Goal: Information Seeking & Learning: Learn about a topic

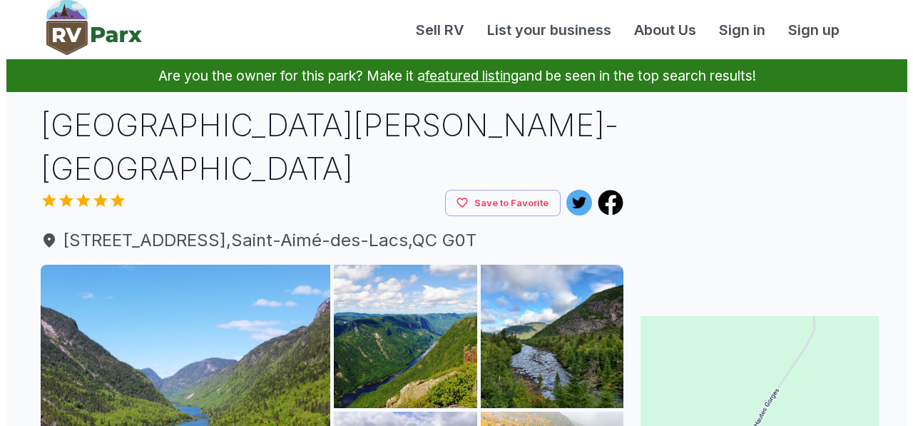
scroll to position [285, 0]
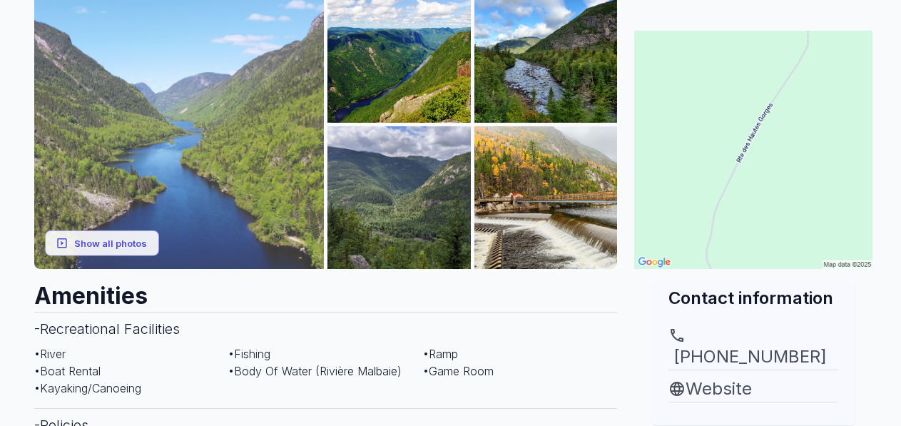
click at [235, 195] on img at bounding box center [179, 124] width 290 height 290
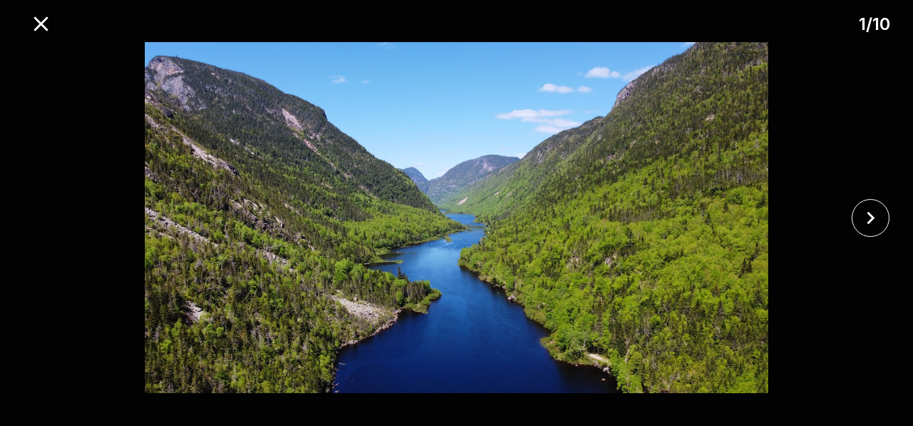
click at [467, 188] on img at bounding box center [456, 217] width 761 height 351
click at [467, 182] on img at bounding box center [456, 217] width 761 height 351
click at [882, 220] on icon "close" at bounding box center [870, 217] width 25 height 25
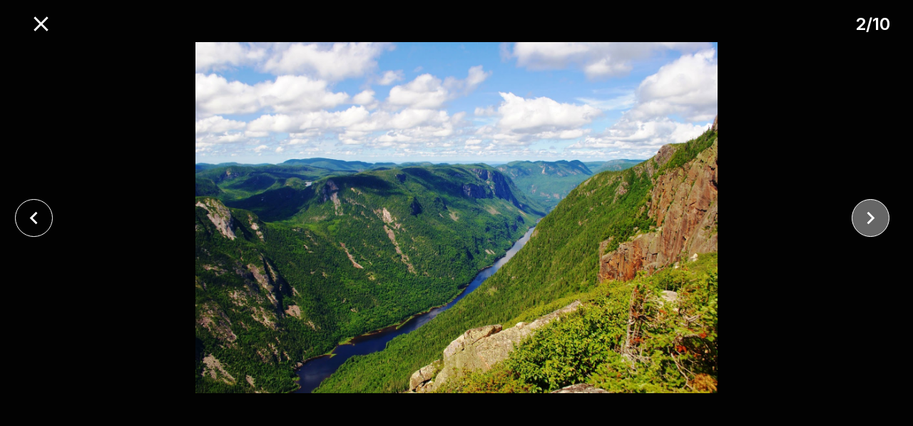
click at [882, 219] on icon "close" at bounding box center [870, 217] width 25 height 25
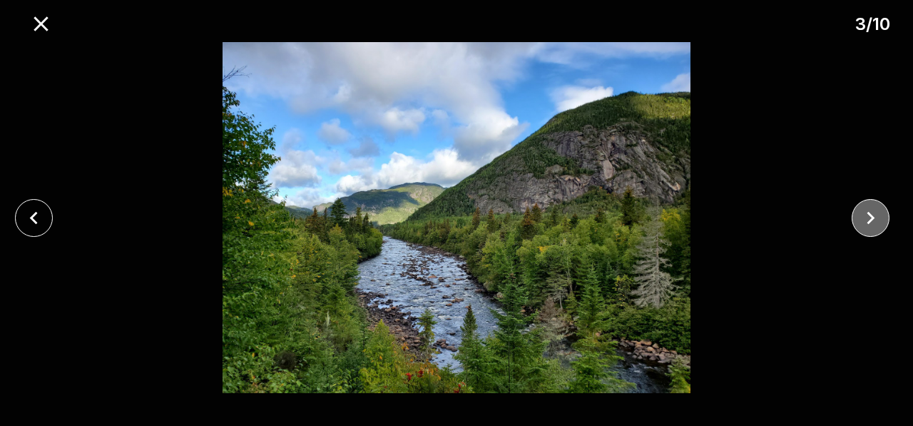
click at [866, 217] on icon "close" at bounding box center [870, 217] width 25 height 25
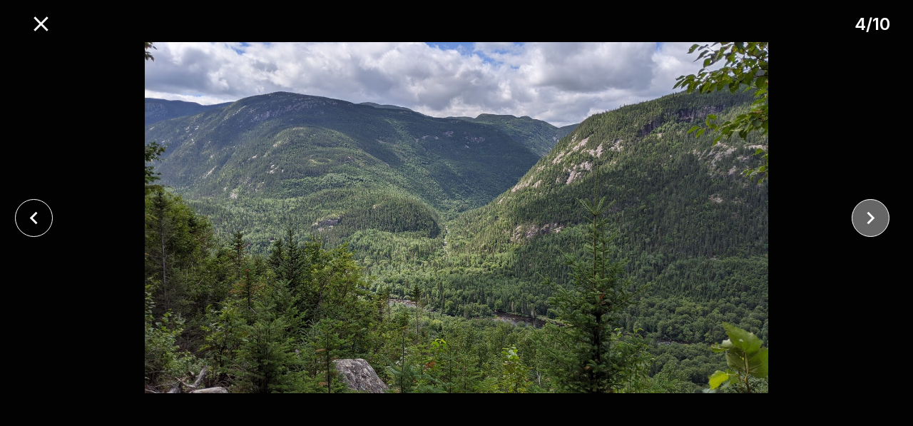
click at [866, 217] on icon "close" at bounding box center [870, 217] width 25 height 25
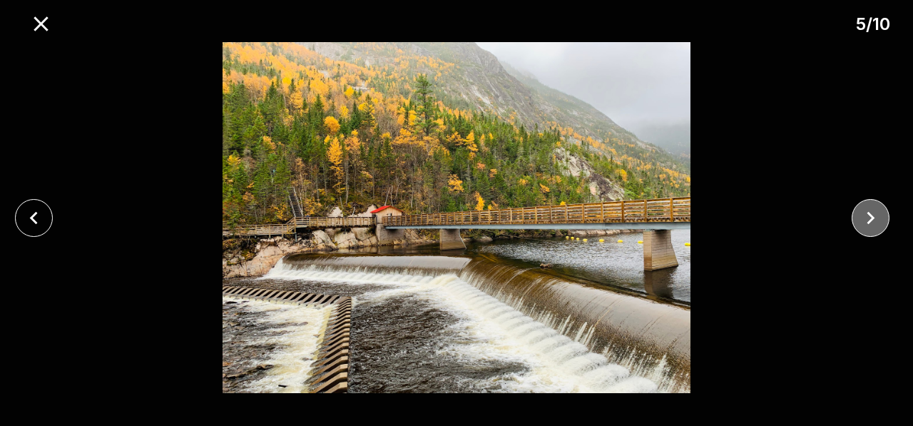
click at [866, 217] on icon "close" at bounding box center [870, 217] width 25 height 25
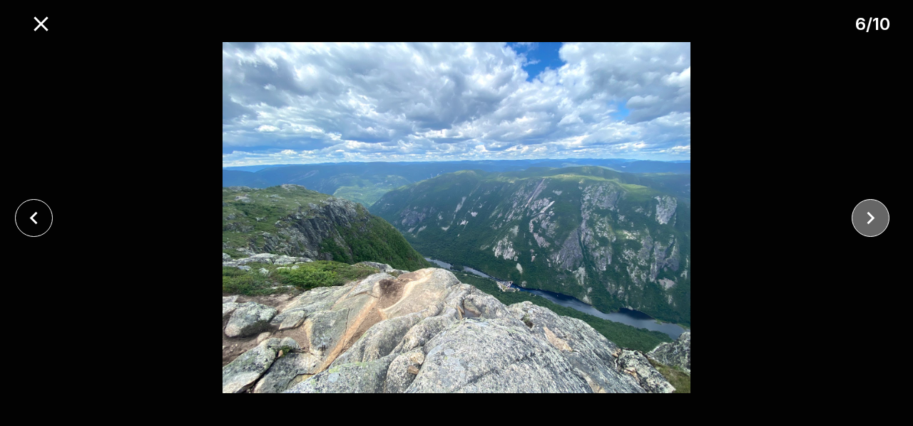
click at [865, 217] on icon "close" at bounding box center [870, 217] width 25 height 25
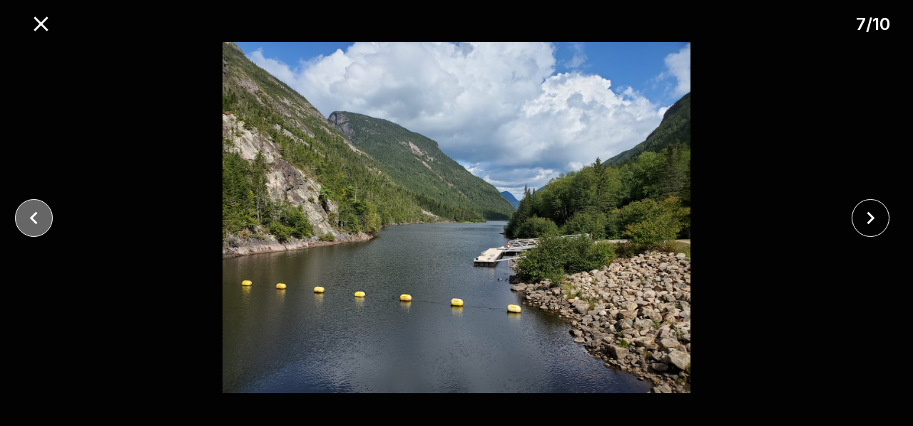
click at [43, 215] on icon "close" at bounding box center [33, 217] width 25 height 25
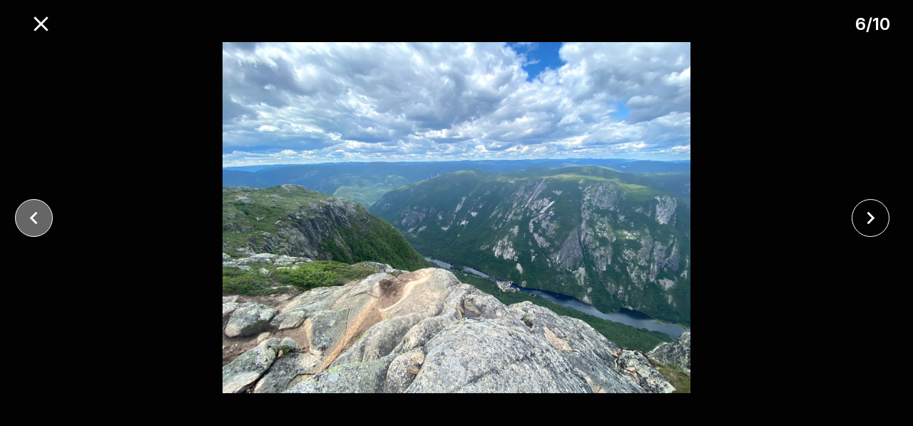
click at [43, 215] on icon "close" at bounding box center [33, 217] width 25 height 25
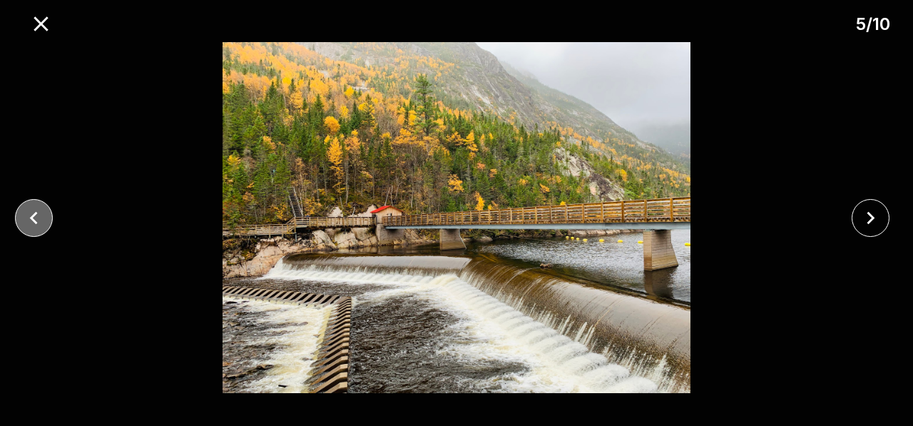
click at [43, 215] on icon "close" at bounding box center [33, 217] width 25 height 25
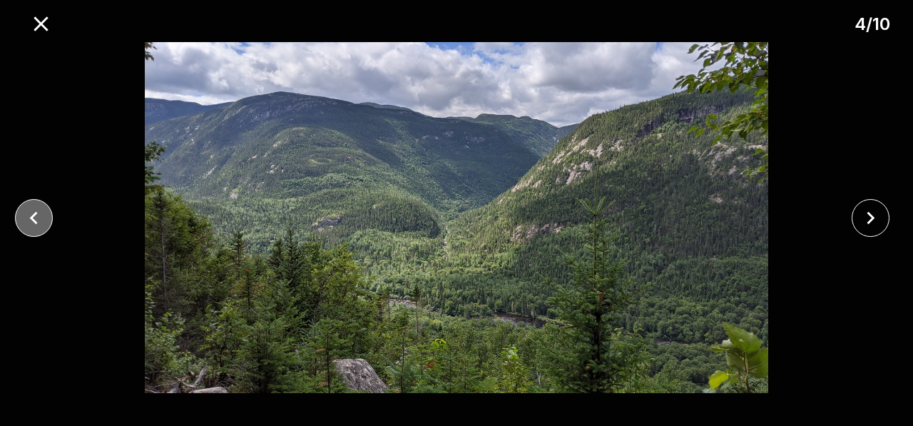
click at [42, 215] on icon "close" at bounding box center [33, 217] width 25 height 25
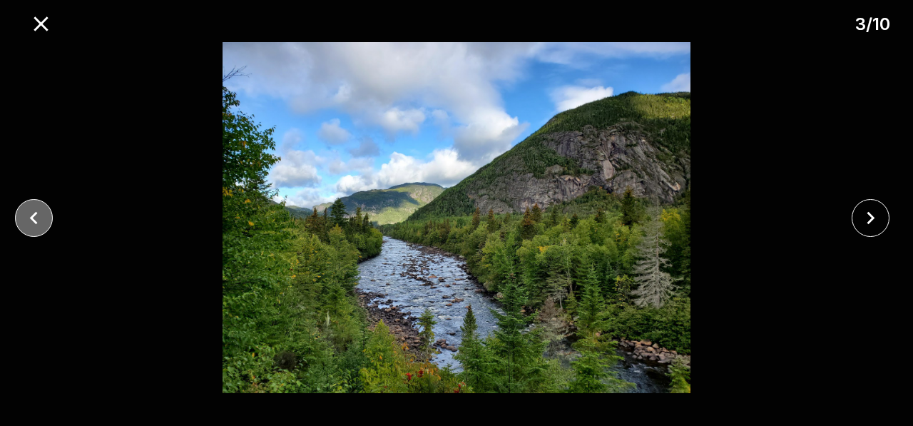
click at [42, 215] on icon "close" at bounding box center [33, 217] width 25 height 25
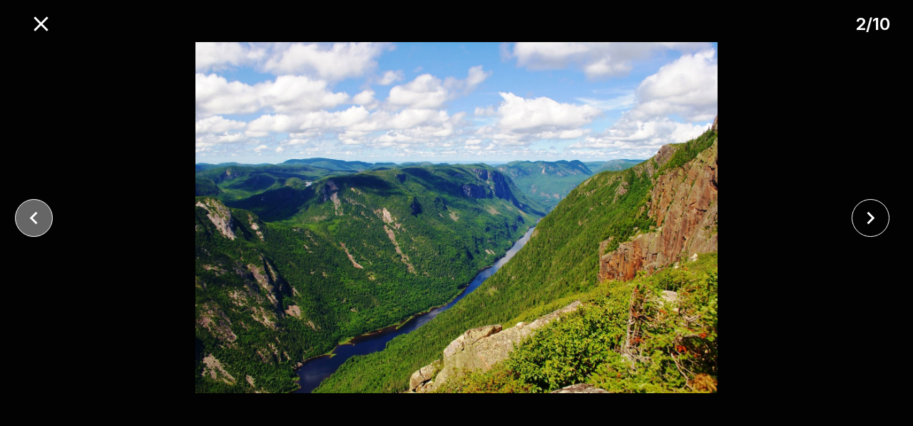
click at [42, 214] on icon "close" at bounding box center [33, 217] width 25 height 25
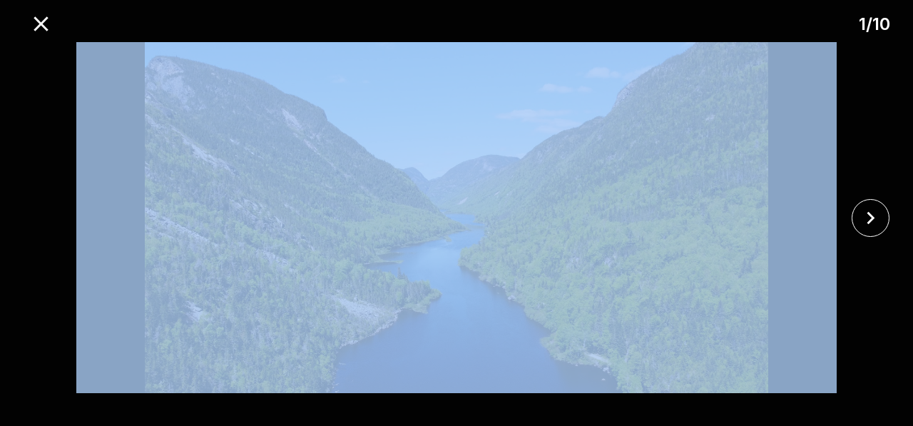
click at [42, 214] on div at bounding box center [456, 217] width 913 height 351
click at [288, 205] on img at bounding box center [456, 217] width 761 height 351
click at [892, 215] on div at bounding box center [875, 218] width 76 height 38
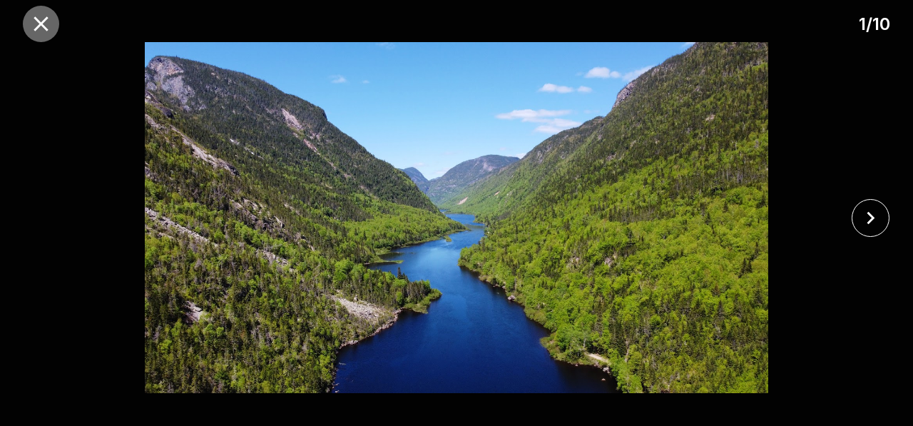
click at [49, 23] on icon "close" at bounding box center [41, 23] width 25 height 25
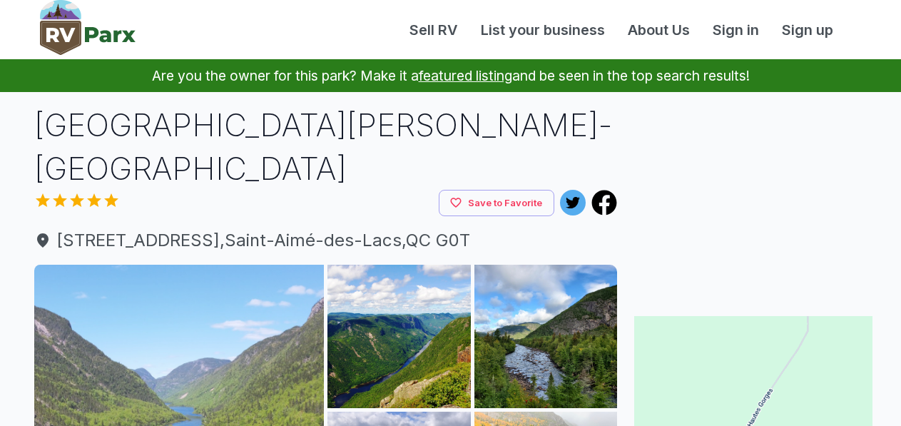
drag, startPoint x: 141, startPoint y: 52, endPoint x: 140, endPoint y: 37, distance: 15.0
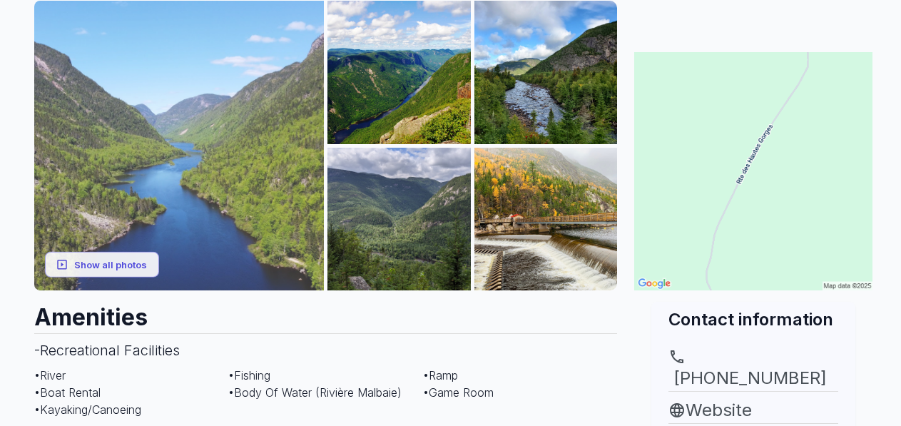
drag, startPoint x: 121, startPoint y: 27, endPoint x: 126, endPoint y: 33, distance: 7.6
